Goal: Transaction & Acquisition: Purchase product/service

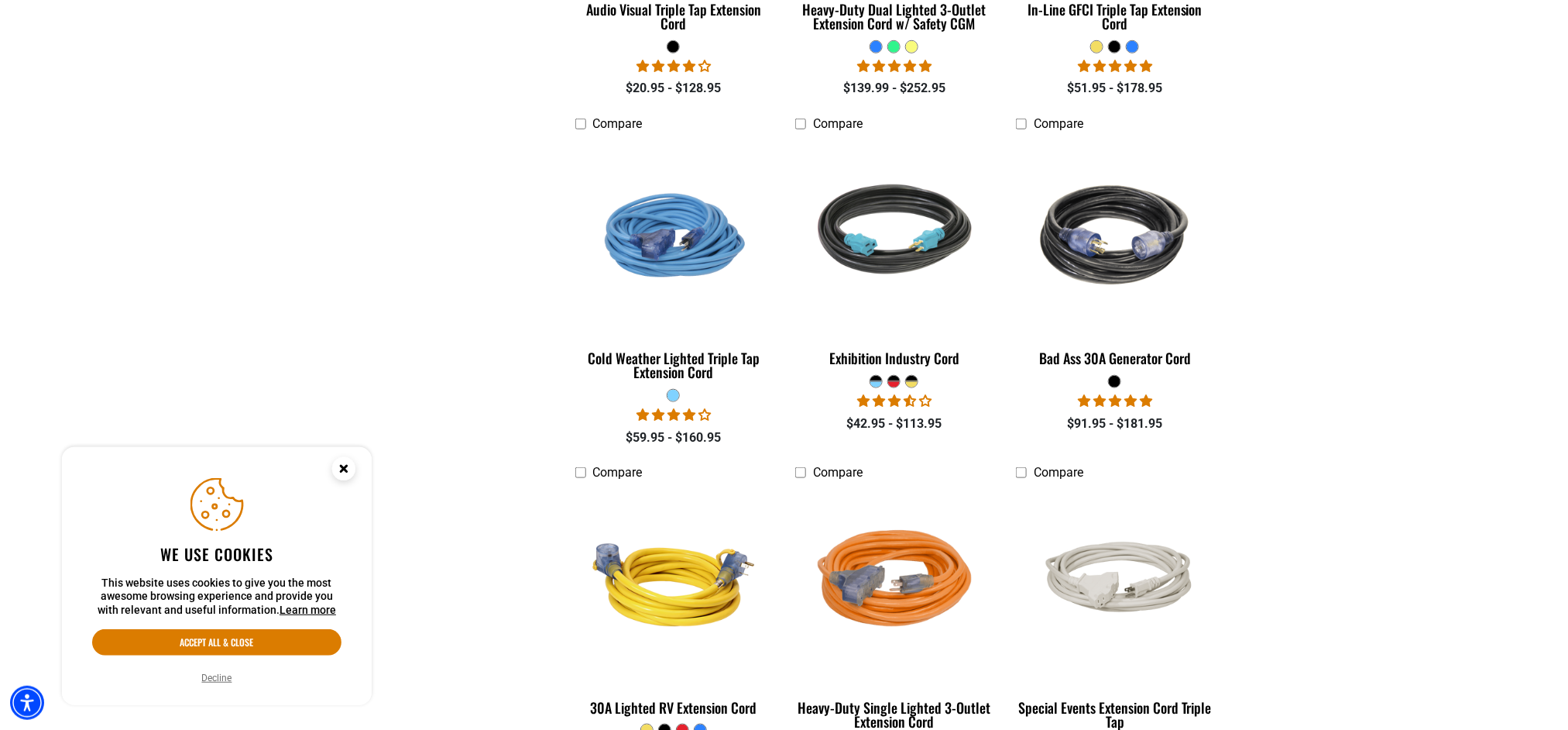
scroll to position [3559, 0]
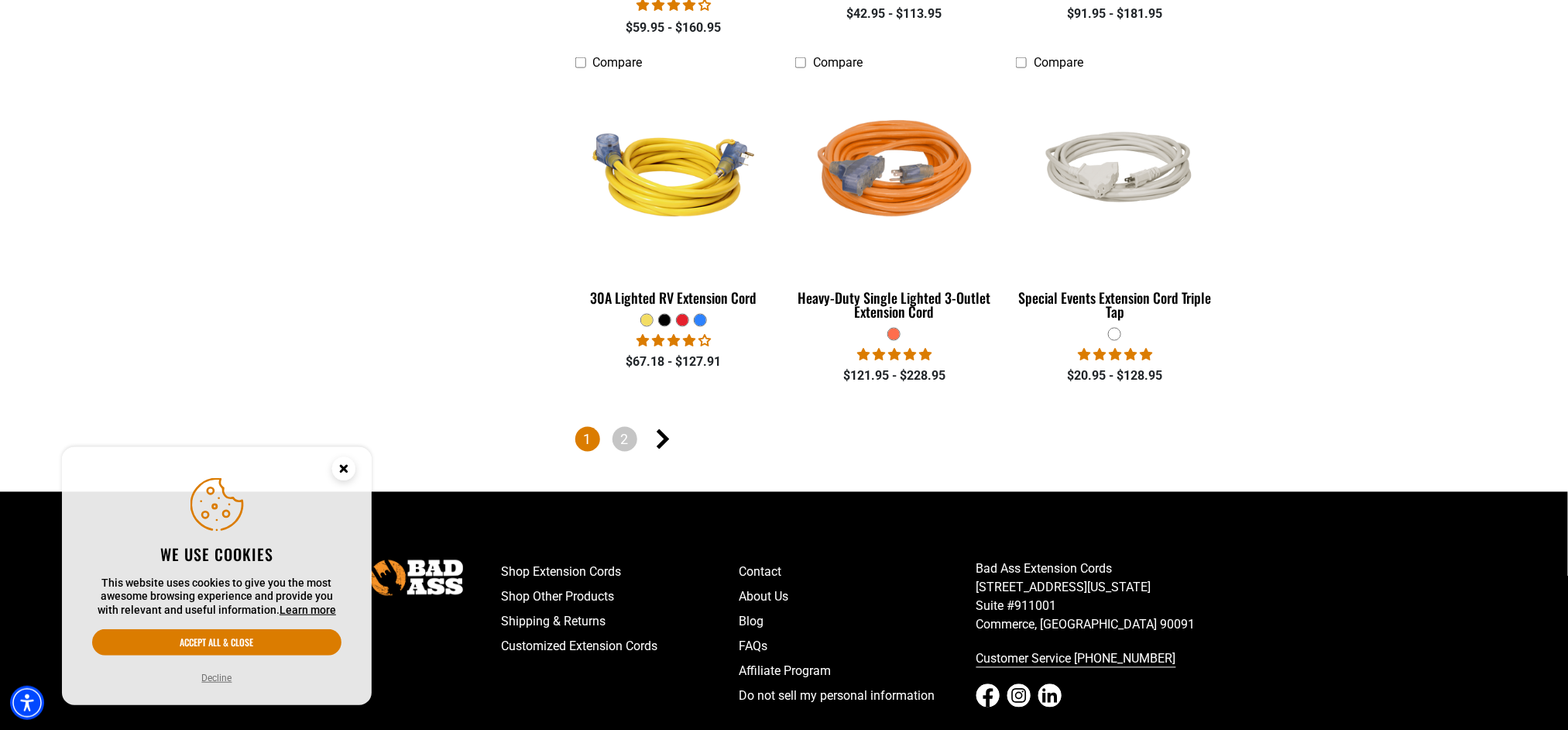
click at [209, 675] on button "Decline" at bounding box center [217, 678] width 39 height 16
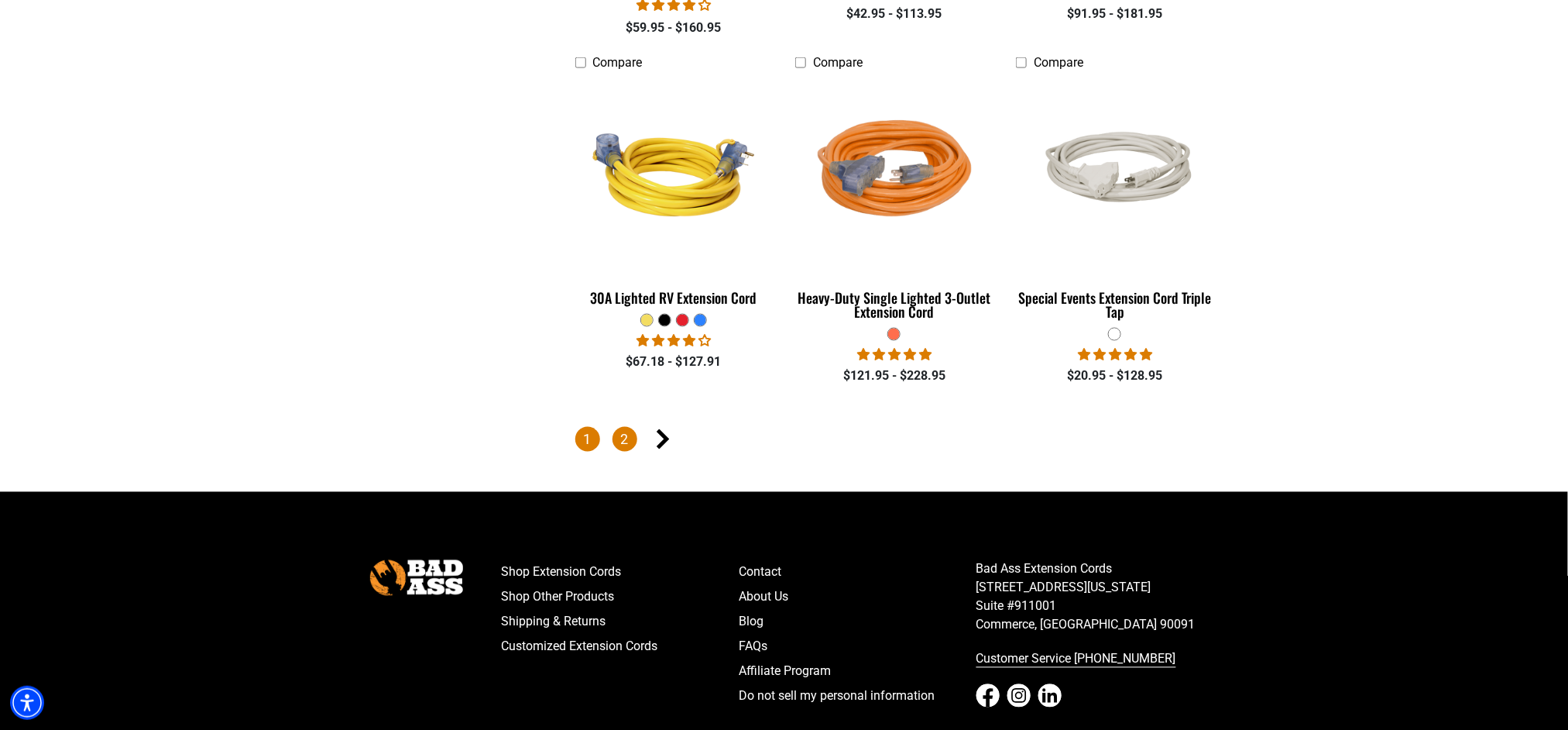
click at [628, 452] on link "2" at bounding box center [624, 439] width 24 height 24
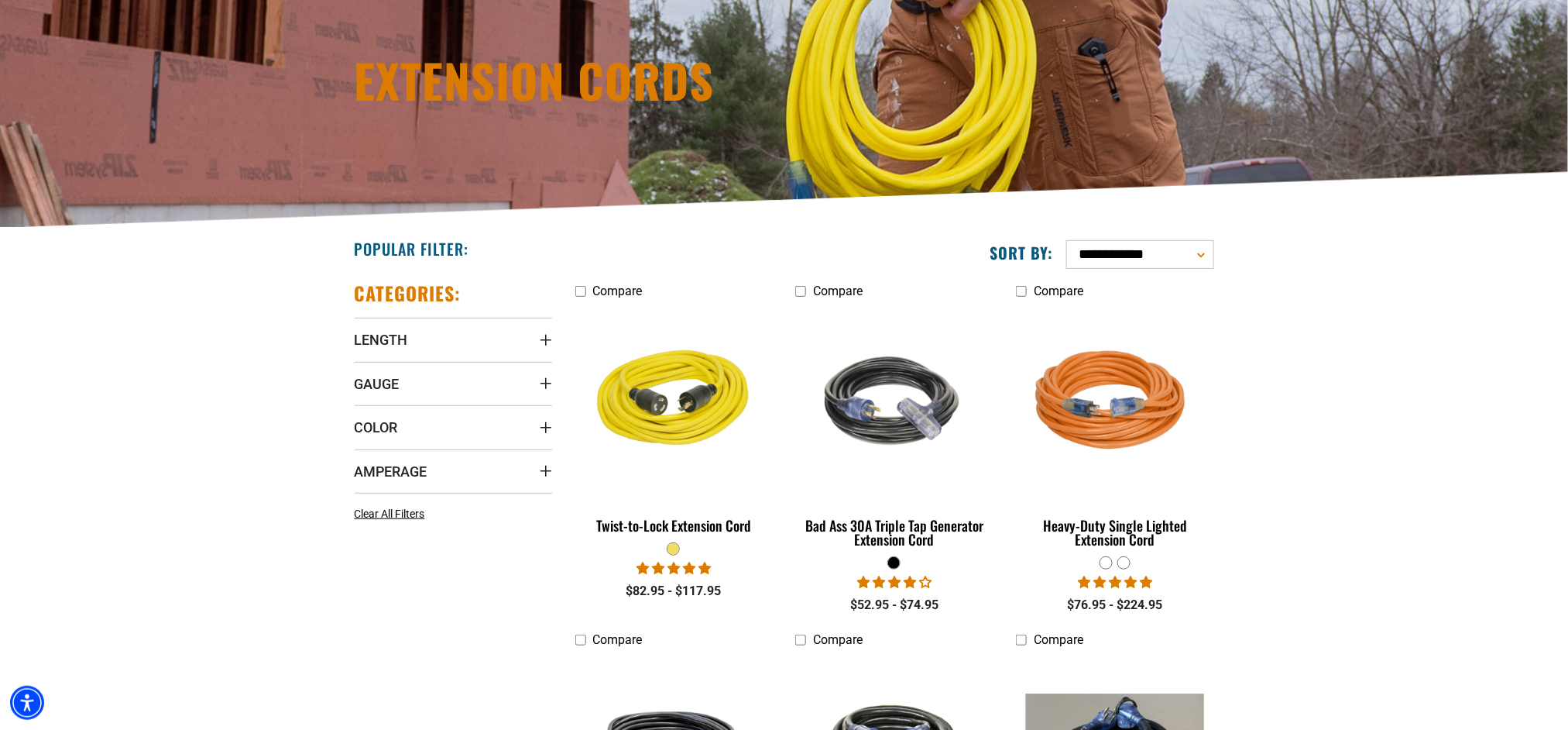
scroll to position [180, 0]
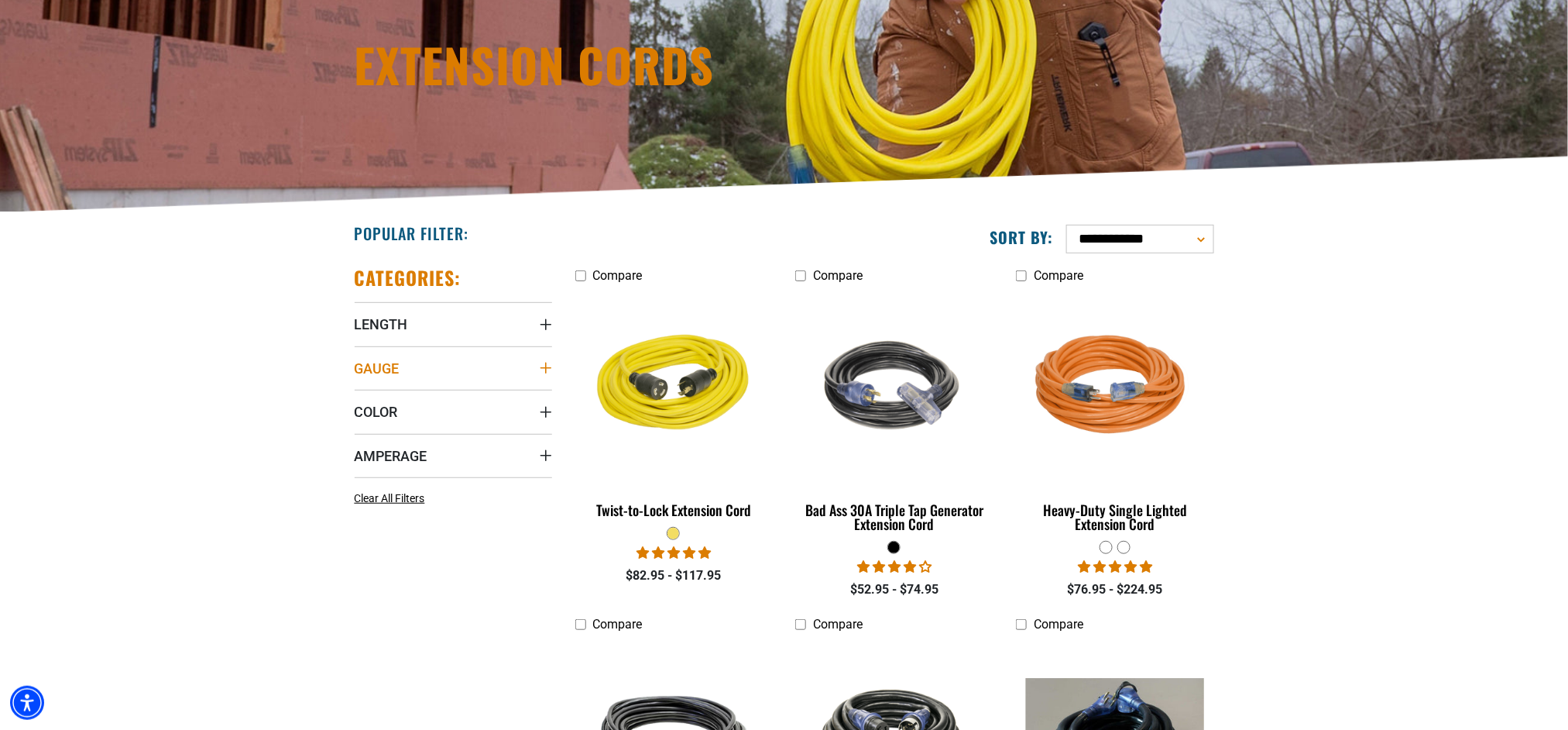
click at [380, 377] on span "Gauge" at bounding box center [377, 368] width 45 height 18
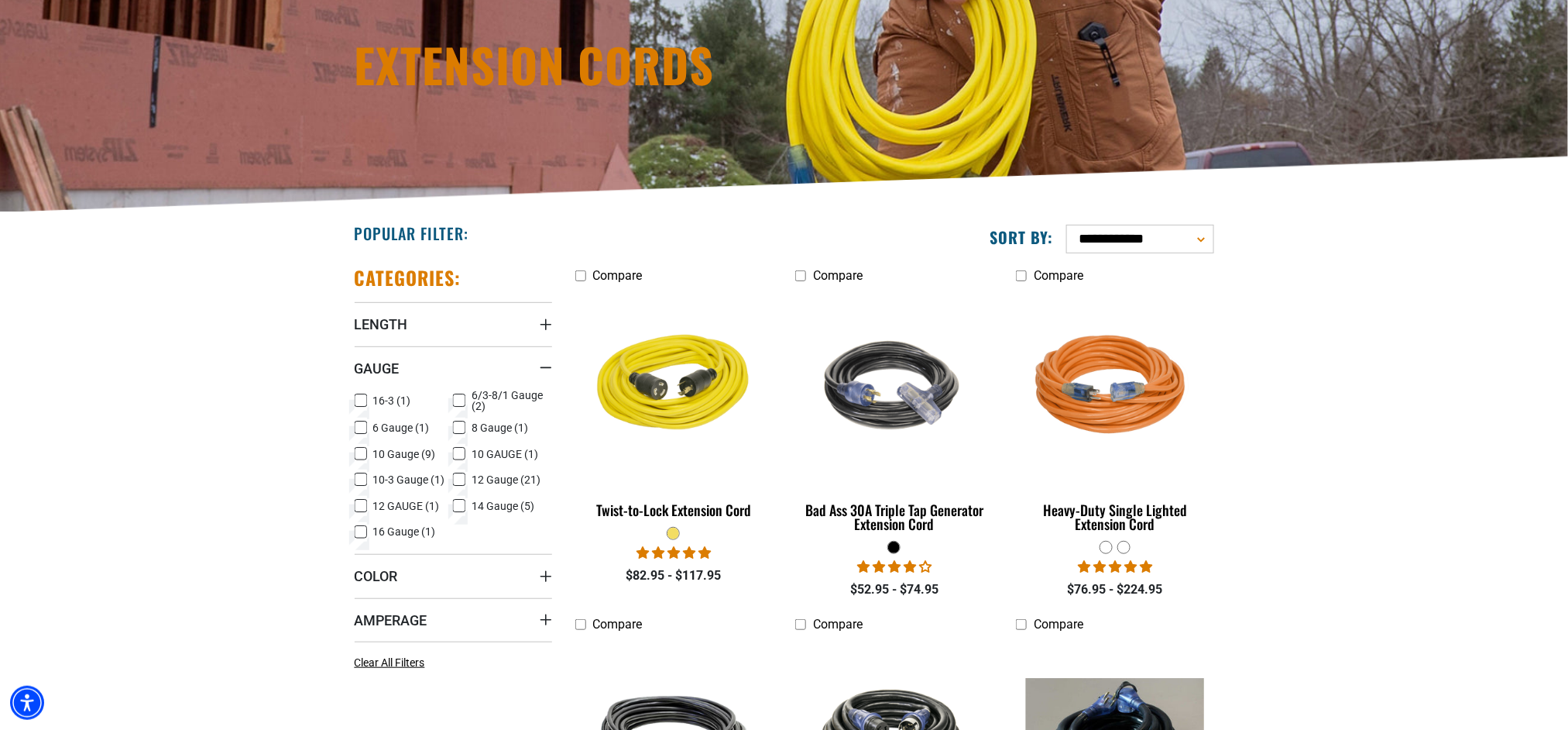
click at [363, 464] on icon at bounding box center [360, 454] width 13 height 21
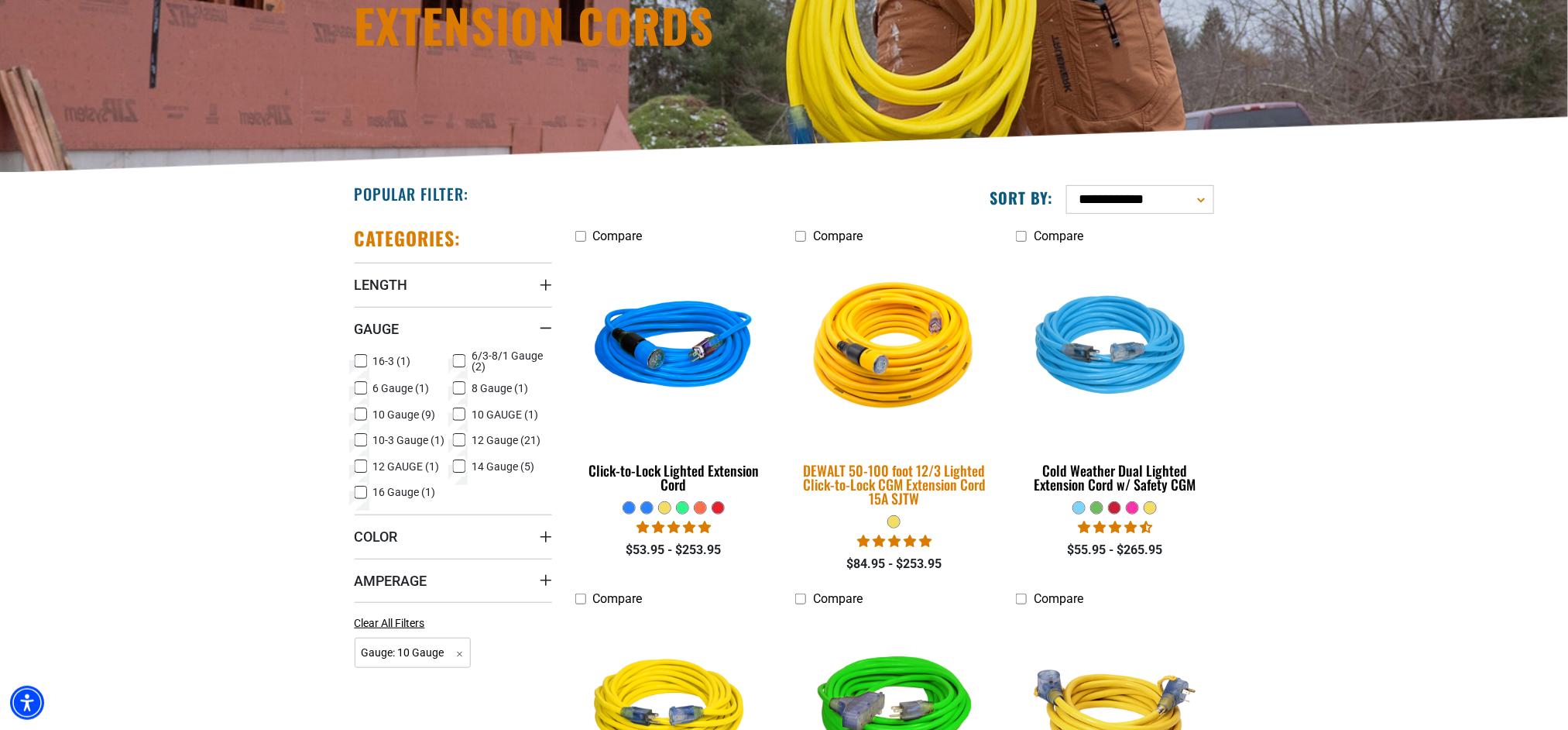
scroll to position [407, 0]
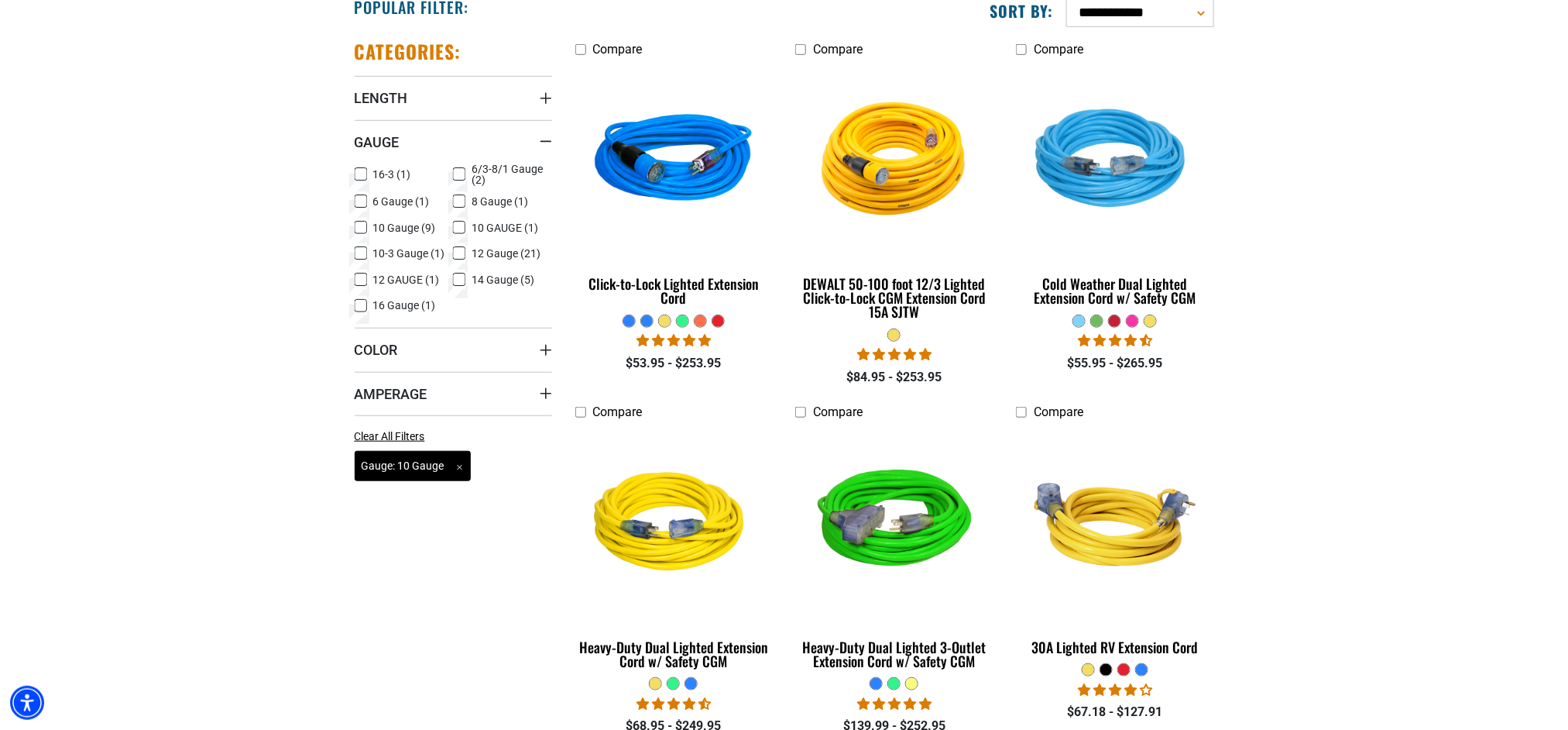
click at [435, 481] on span "Gauge: 10 Gauge Remove filter" at bounding box center [412, 465] width 117 height 30
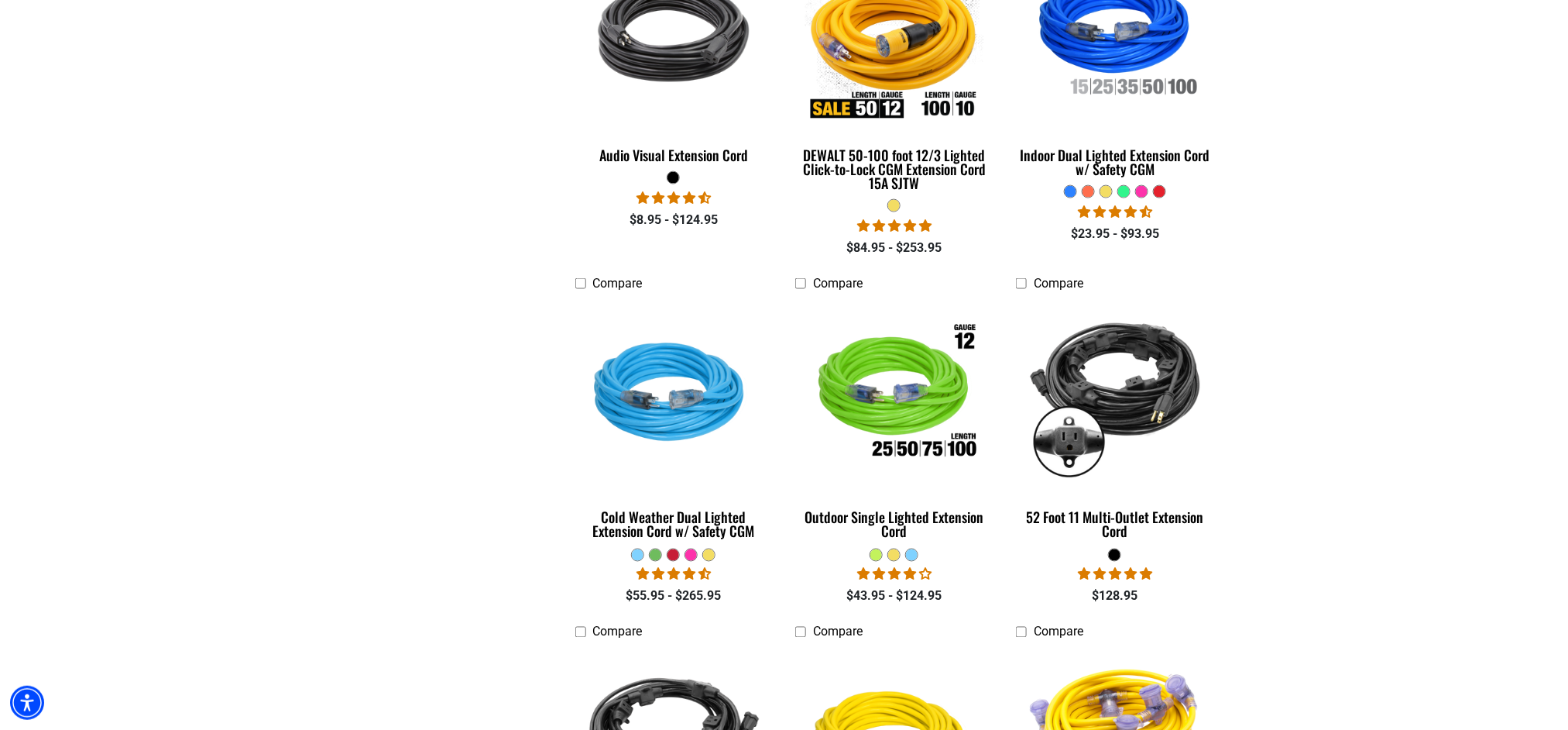
scroll to position [952, 0]
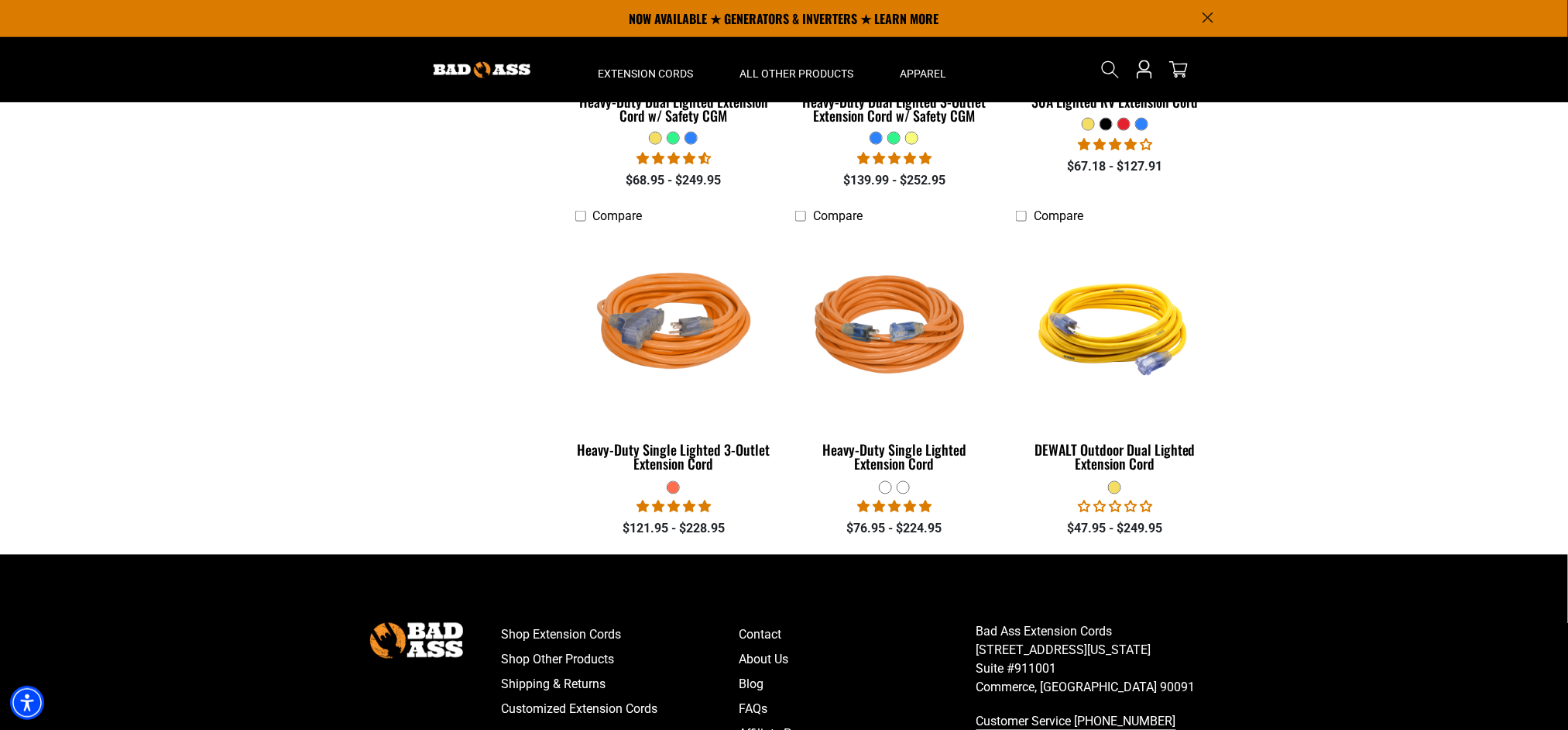
scroll to position [407, 0]
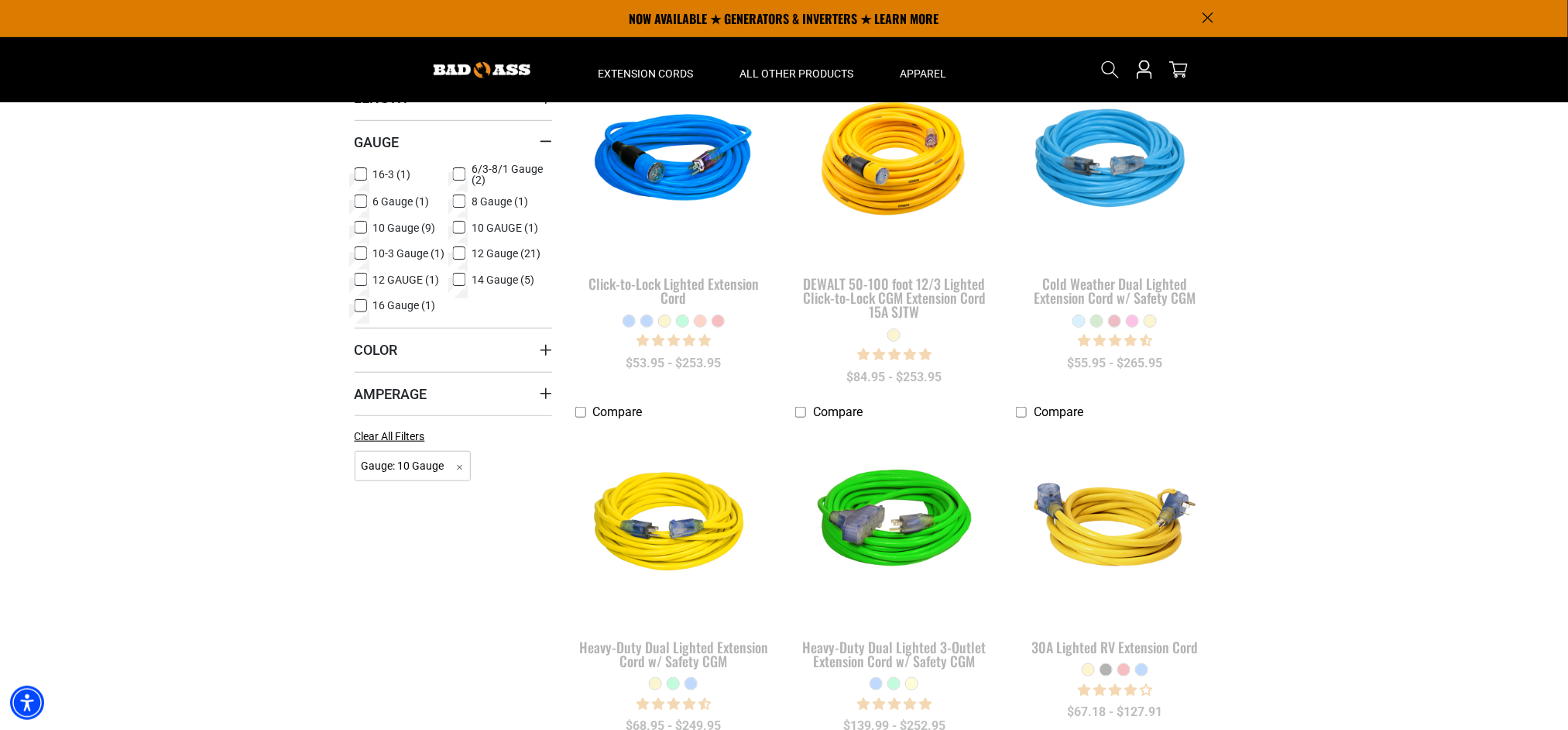
scroll to position [180, 0]
